Goal: Transaction & Acquisition: Purchase product/service

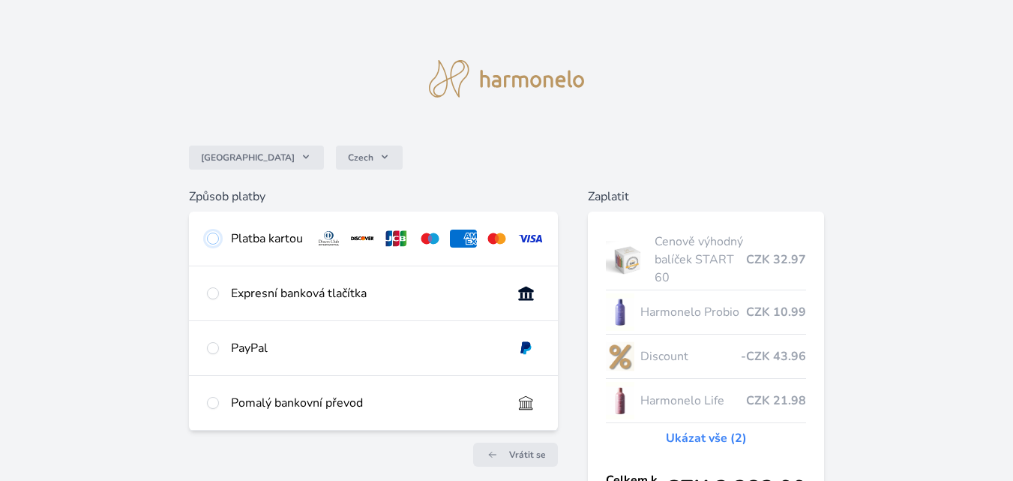
click at [216, 237] on input "radio" at bounding box center [213, 239] width 12 height 12
radio input "true"
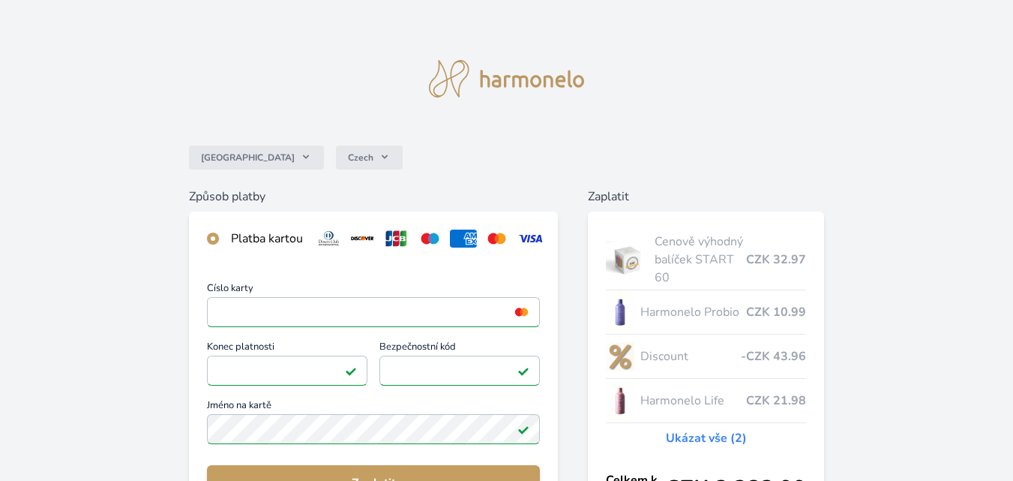
click at [907, 177] on div "Česko Czech Způsob platby Platba kartou Číslo karty <p>Your browser does not su…" at bounding box center [506, 390] width 1013 height 780
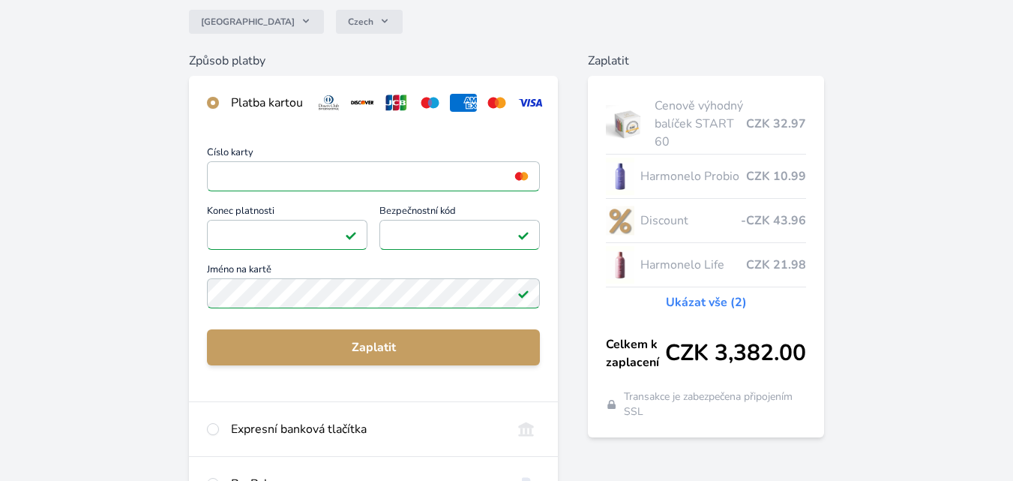
scroll to position [154, 0]
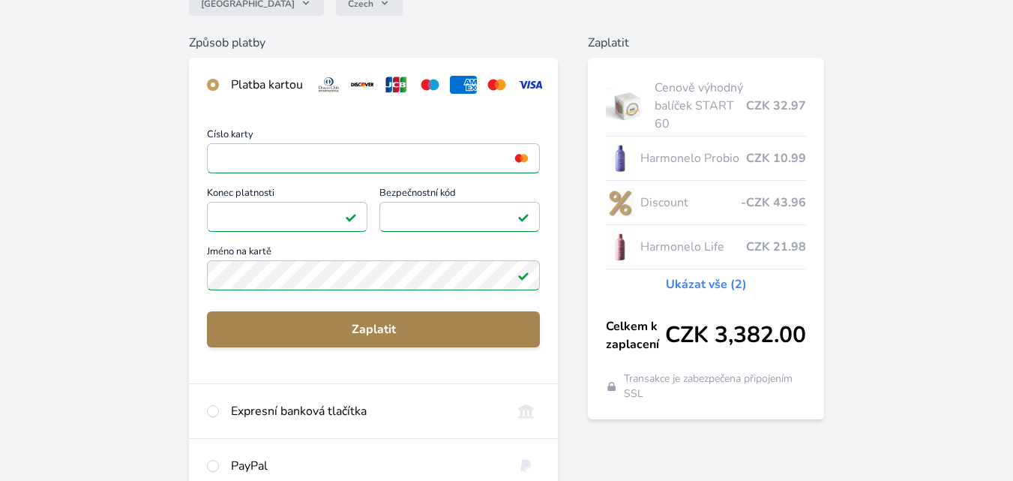
click at [484, 330] on button "Zaplatit" at bounding box center [373, 329] width 333 height 36
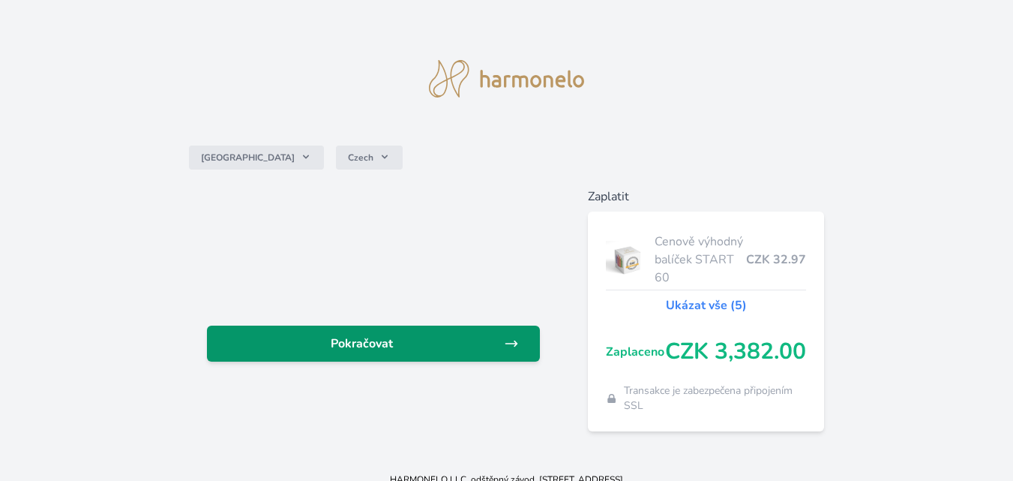
click at [427, 353] on link "Pokračovat" at bounding box center [373, 344] width 333 height 36
